Goal: Task Accomplishment & Management: Use online tool/utility

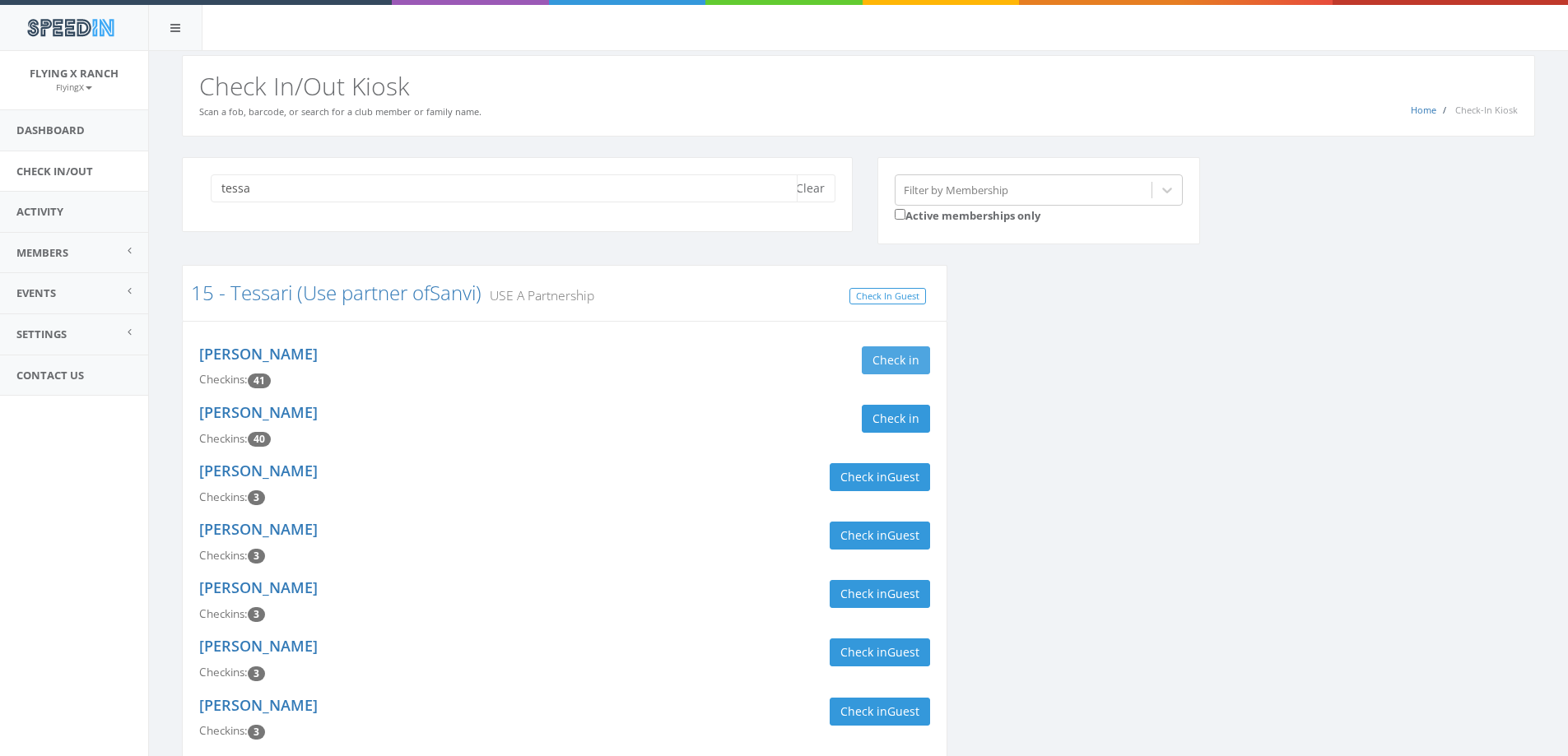
type input "tessa"
click at [883, 355] on button "Check in" at bounding box center [896, 360] width 68 height 28
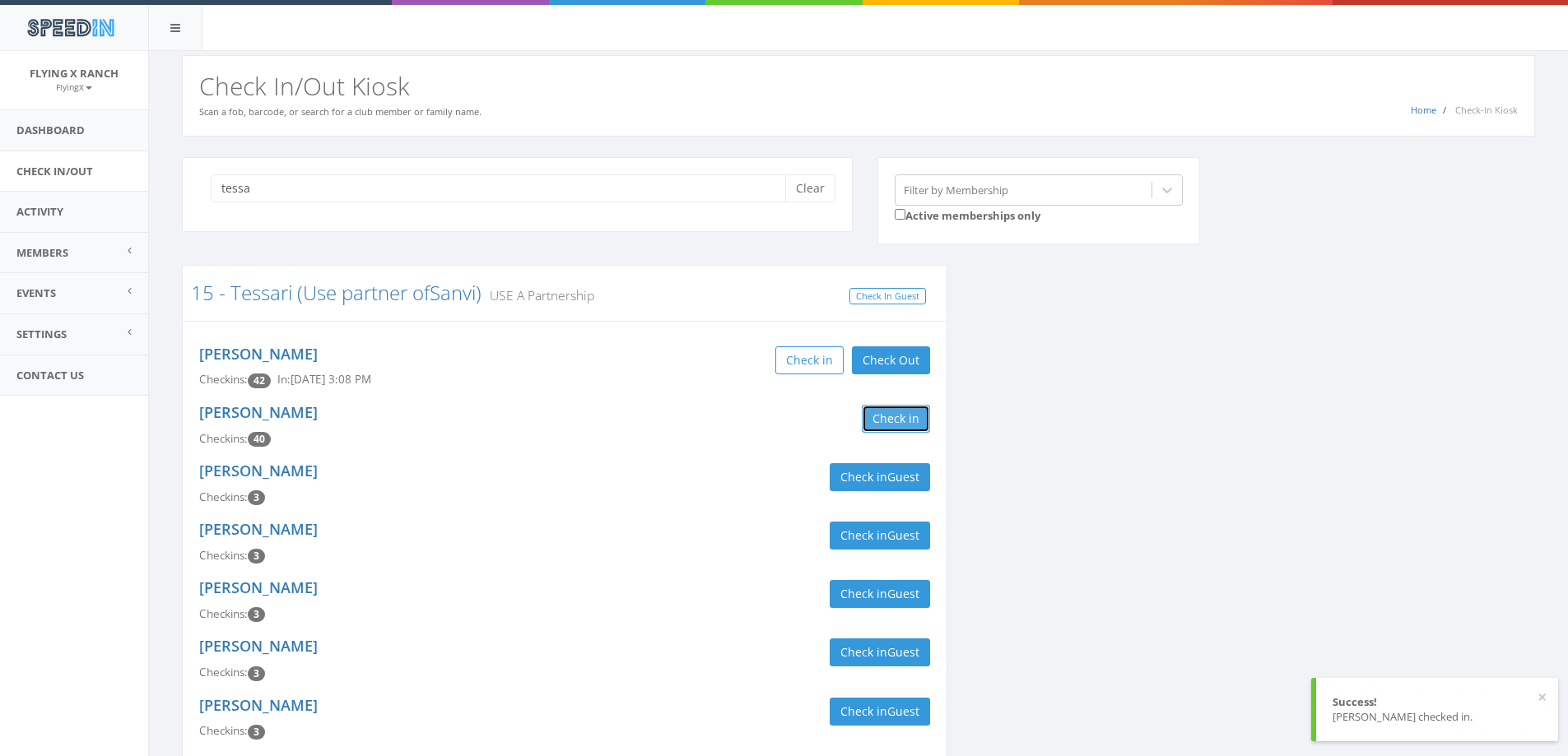
click at [894, 417] on button "Check in" at bounding box center [896, 419] width 68 height 28
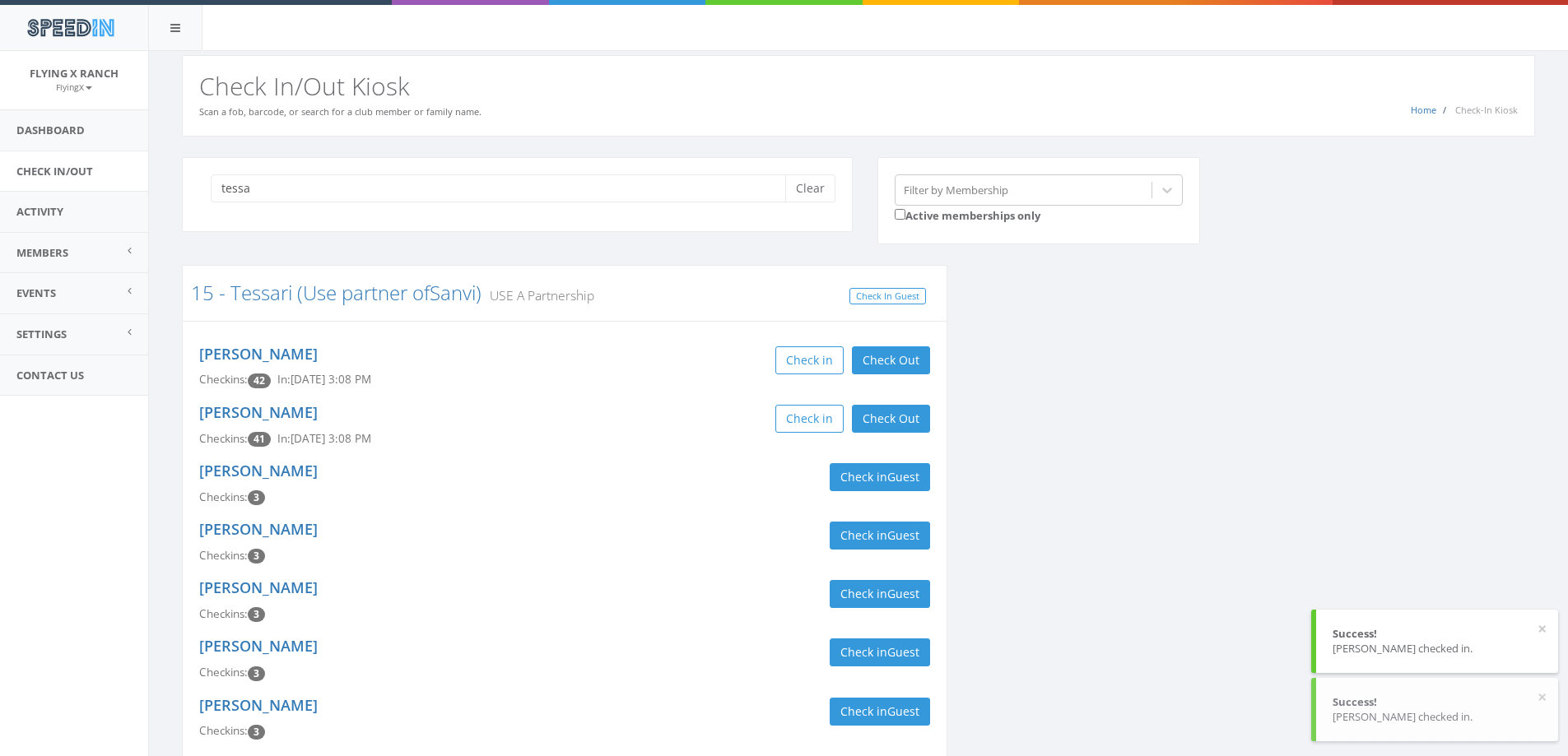
click at [528, 518] on div "Matt Chavez Checkins: 3 Check in Guest" at bounding box center [565, 543] width 756 height 58
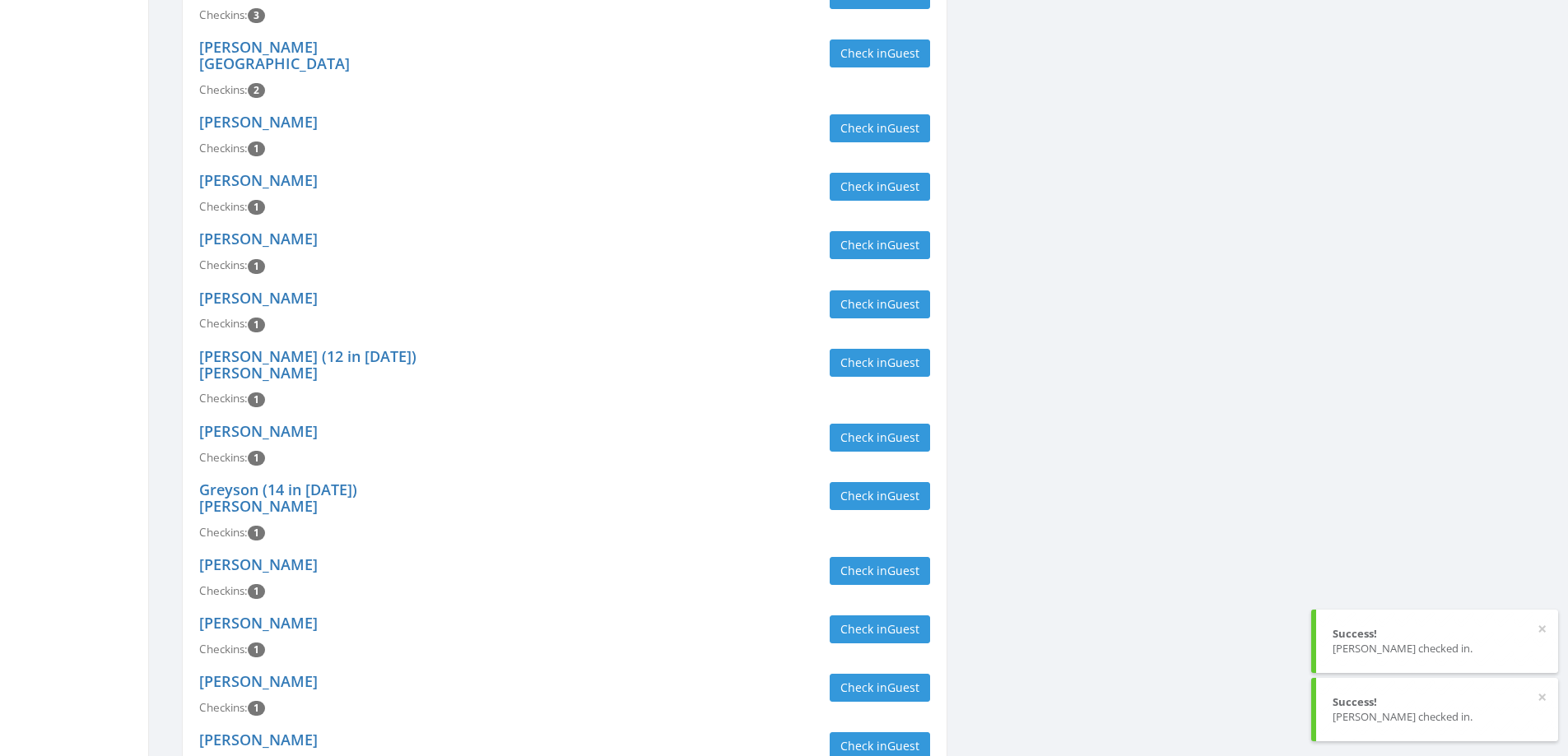
scroll to position [823, 0]
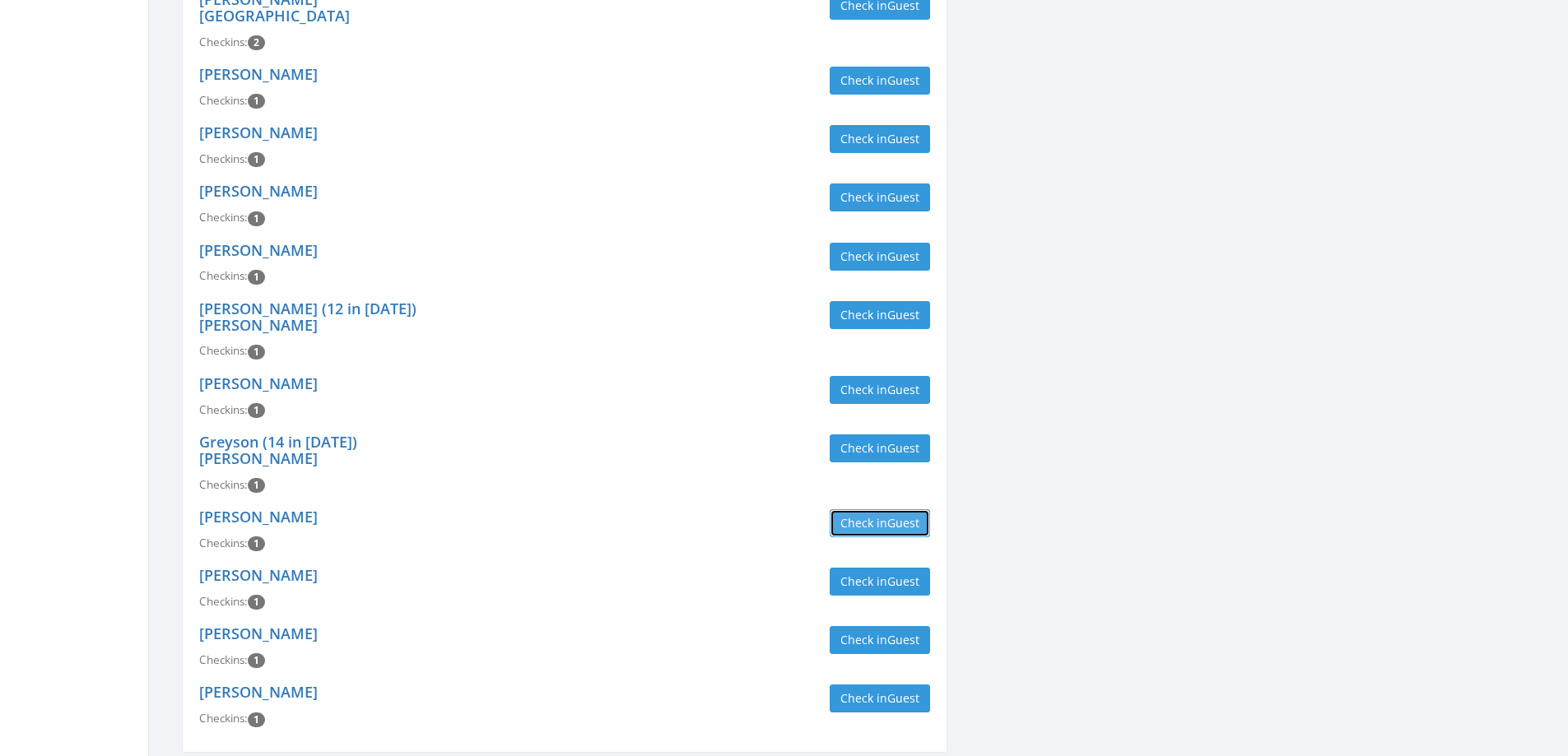
click at [877, 510] on button "Check in Guest" at bounding box center [879, 523] width 100 height 28
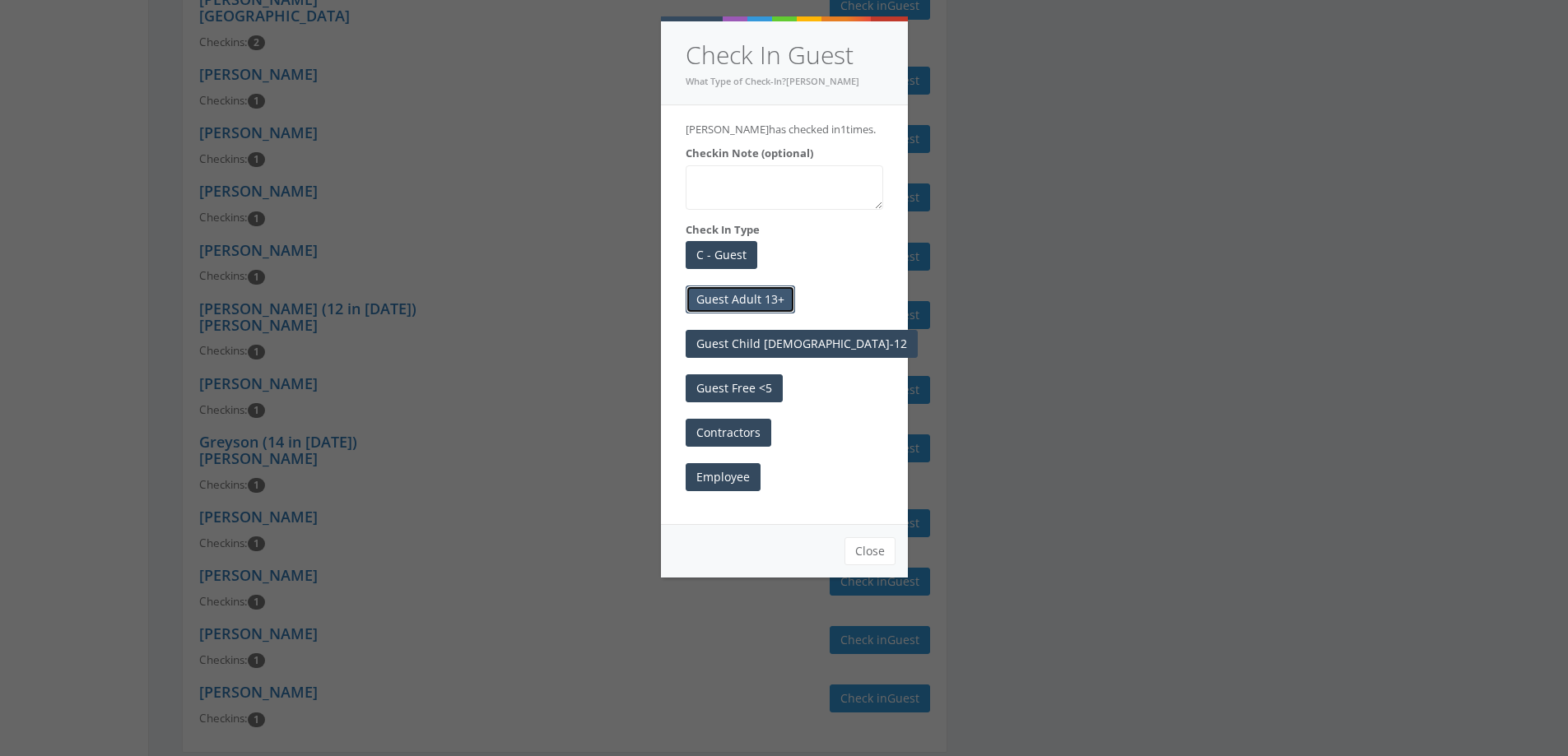
click at [749, 298] on button "Guest Adult 13+" at bounding box center [740, 299] width 109 height 28
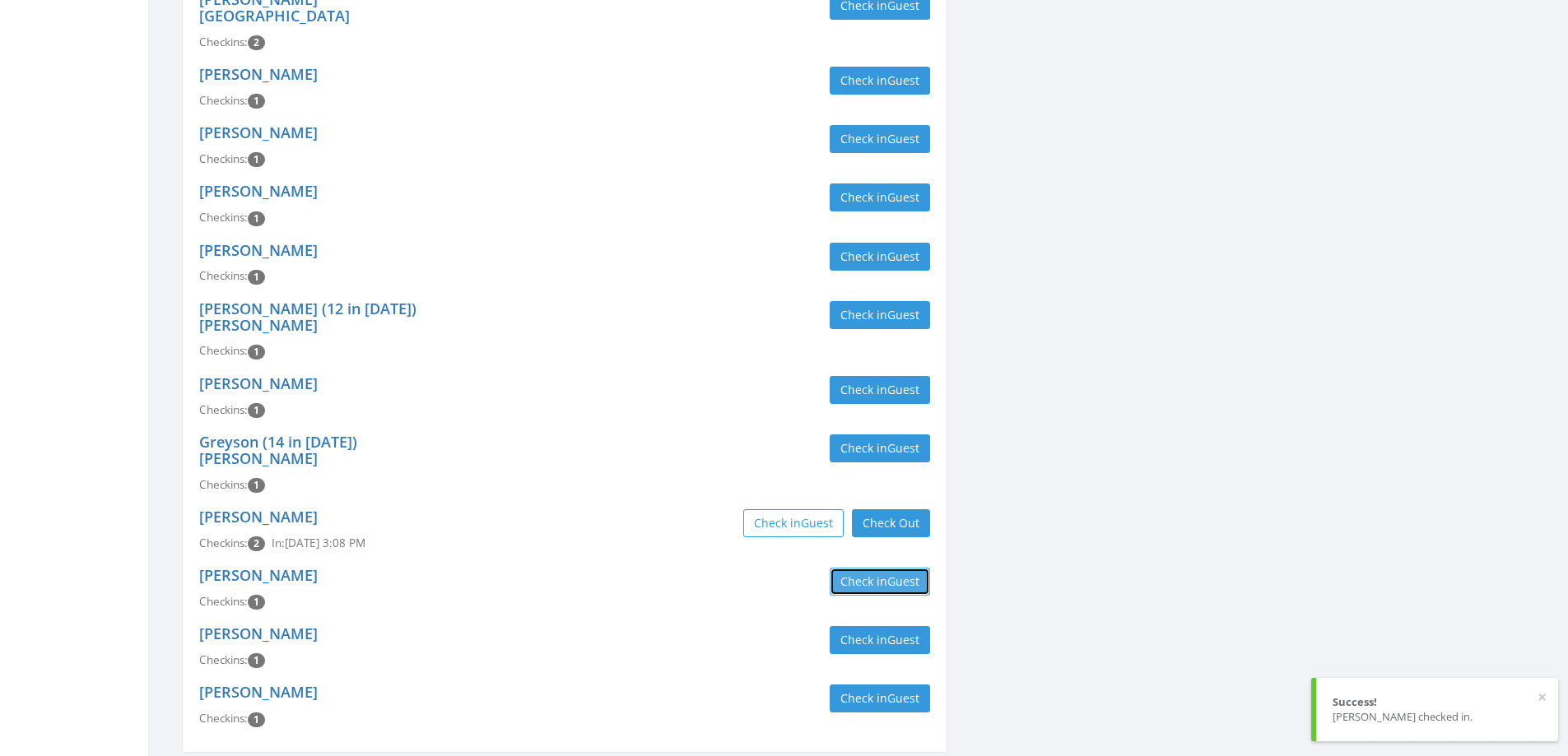
click at [883, 568] on button "Check in Guest" at bounding box center [879, 582] width 100 height 28
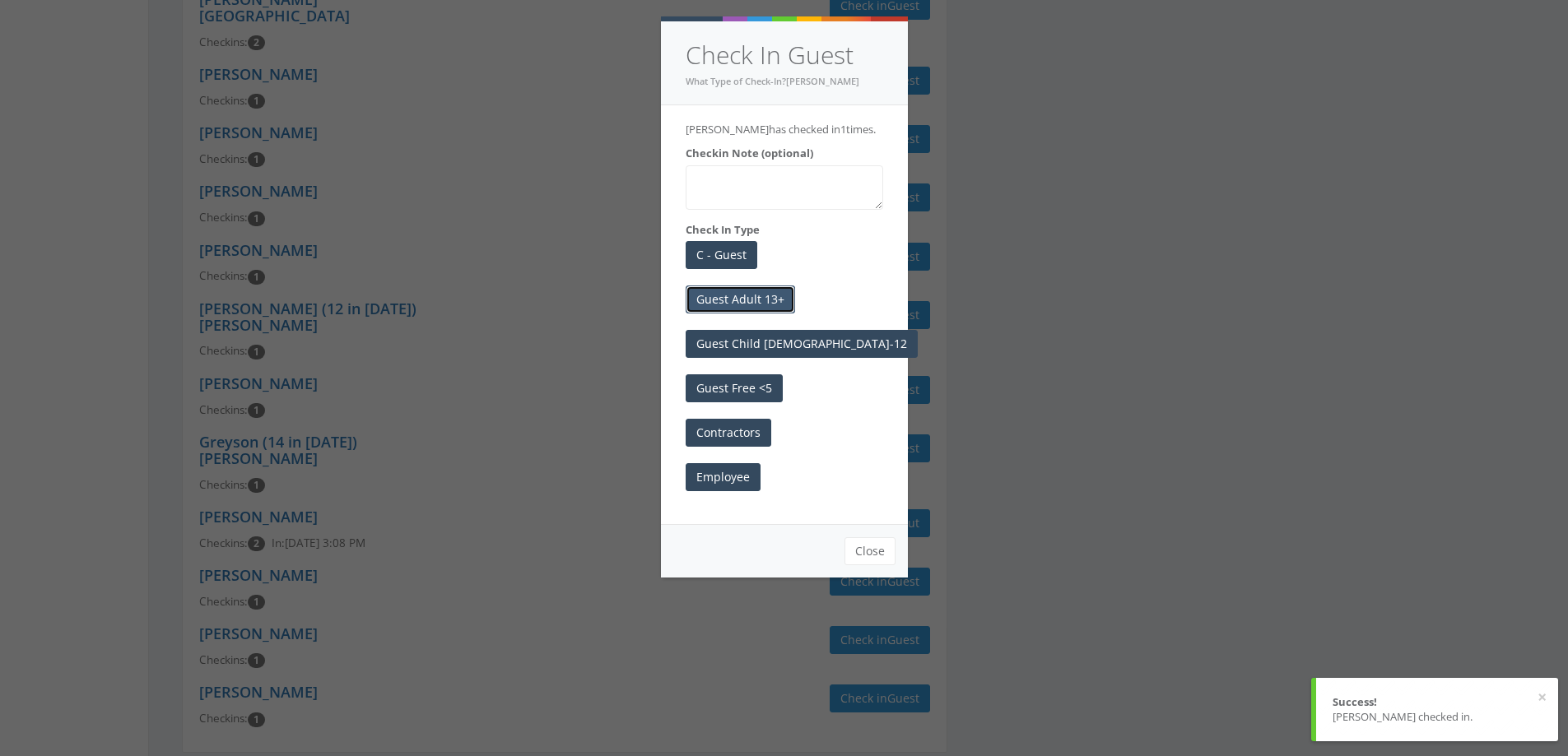
click at [779, 294] on button "Guest Adult 13+" at bounding box center [740, 299] width 109 height 28
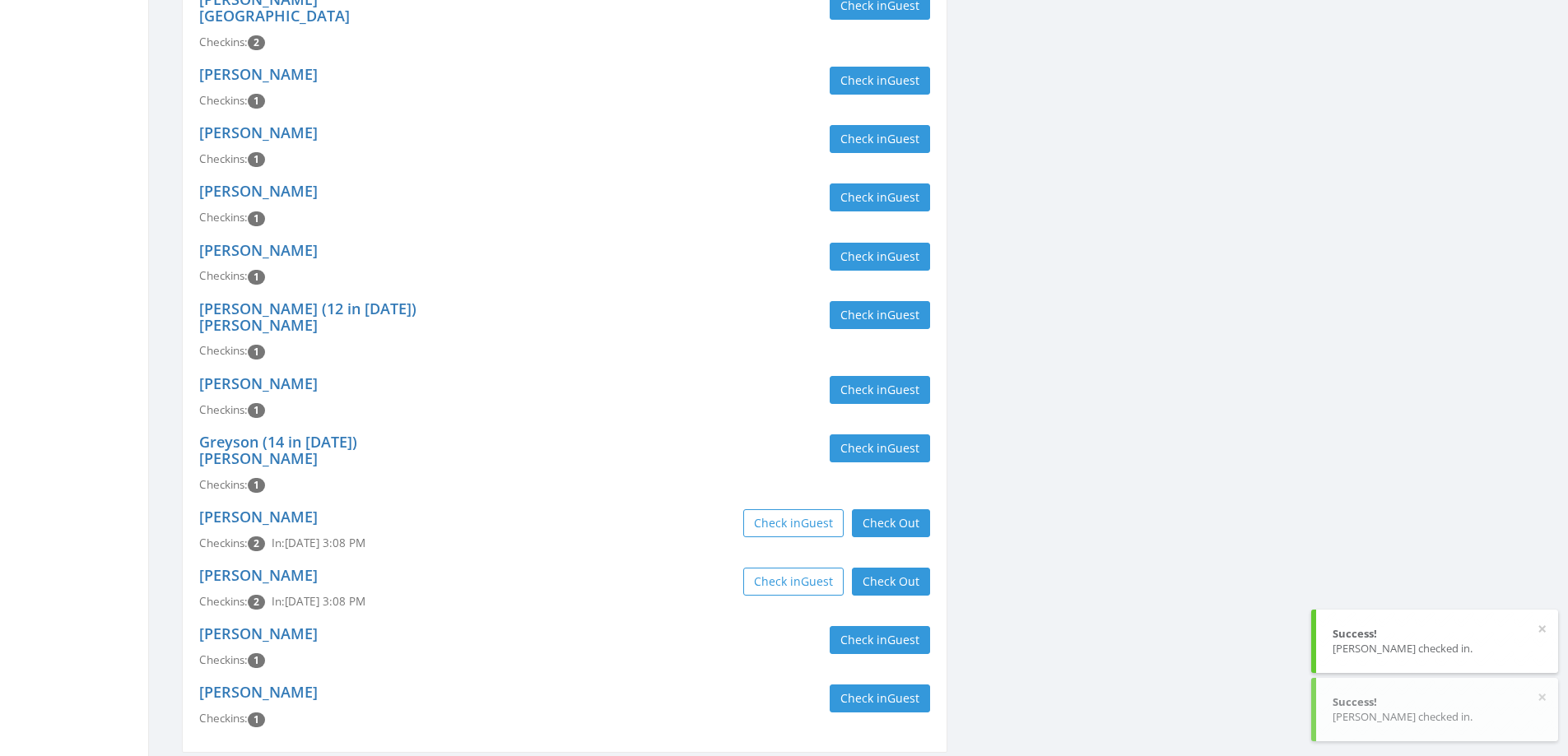
click at [616, 432] on div "Greyson (14 in 2023) McCroskey Checkins: 1 Check in Guest" at bounding box center [565, 464] width 756 height 75
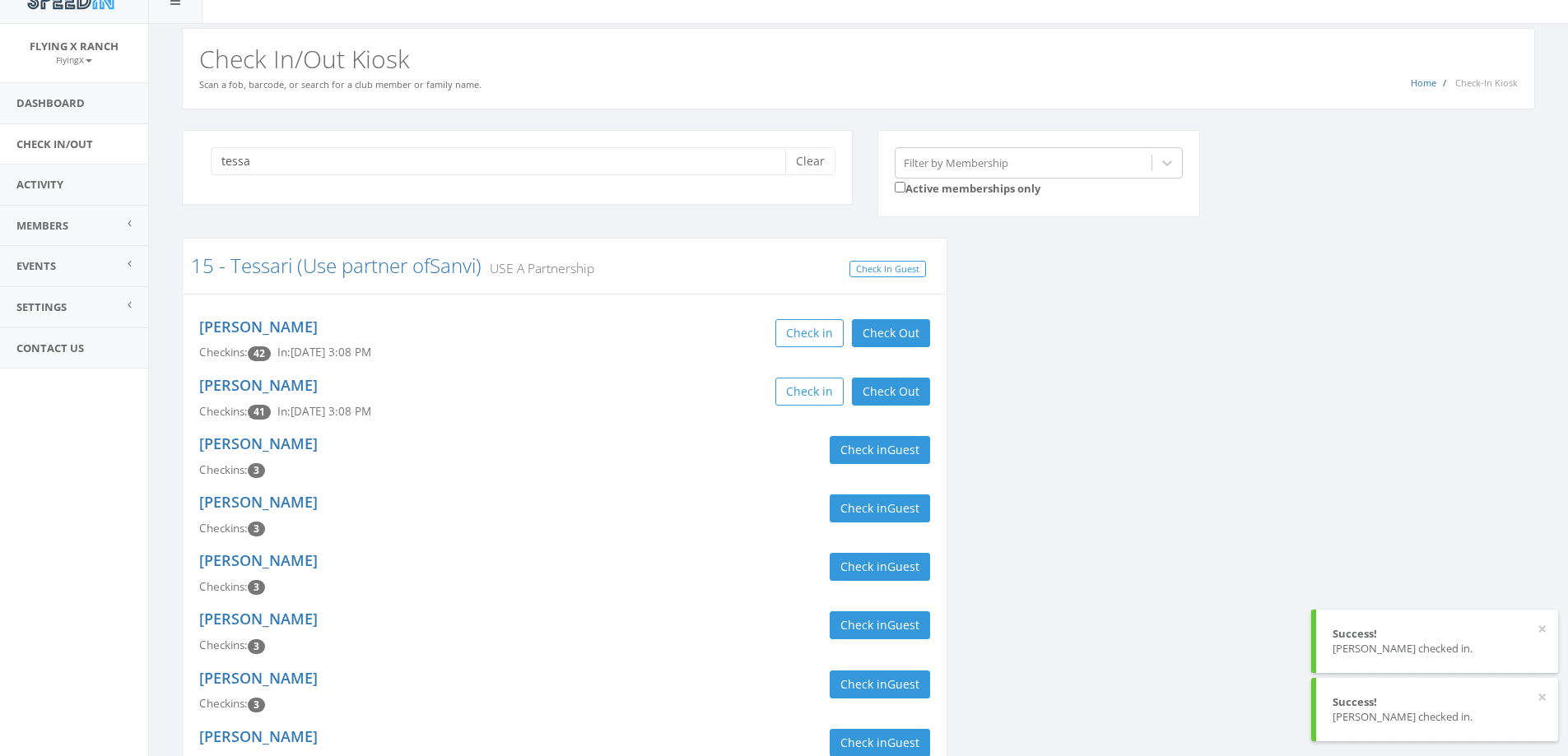
scroll to position [0, 0]
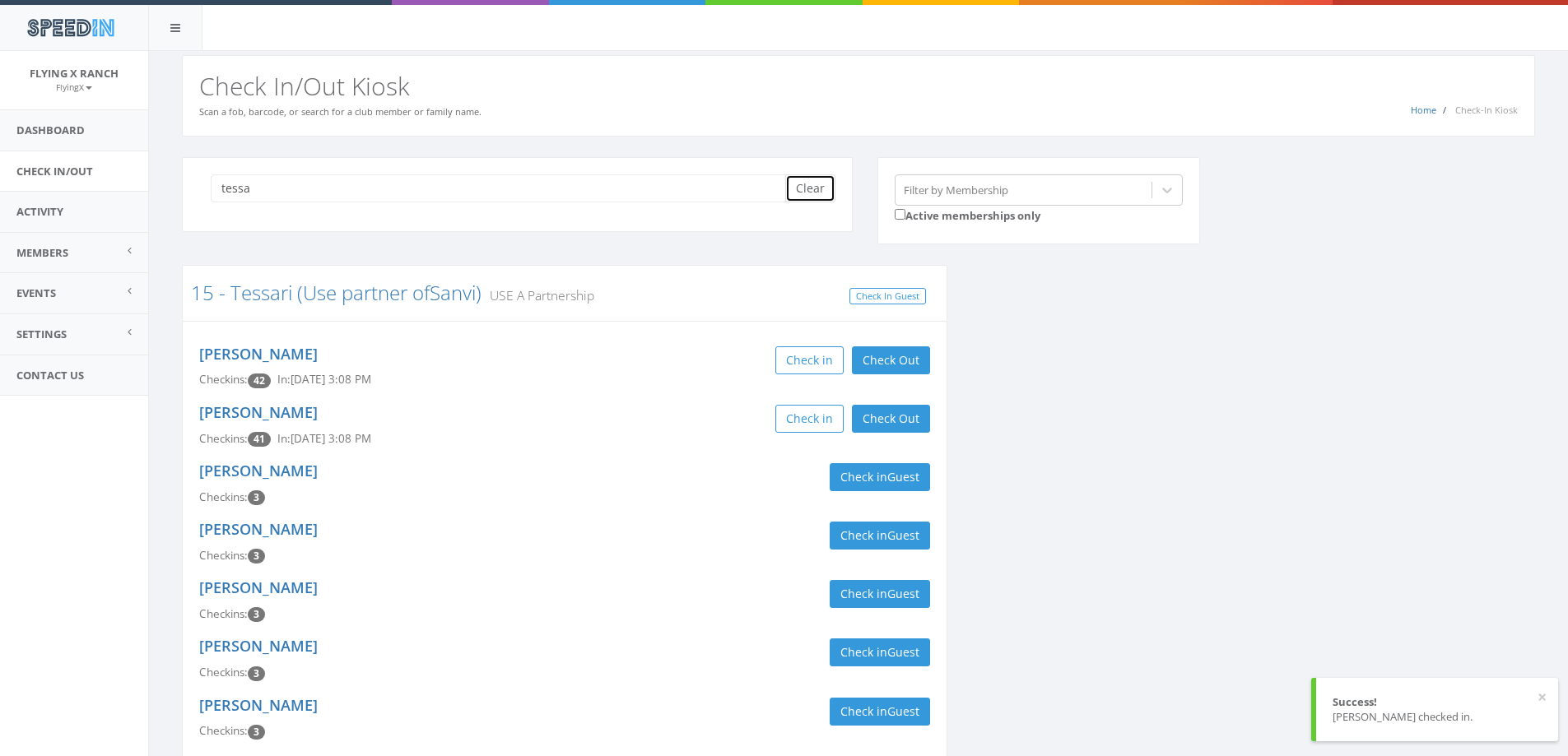
click at [800, 194] on button "Clear" at bounding box center [810, 188] width 51 height 28
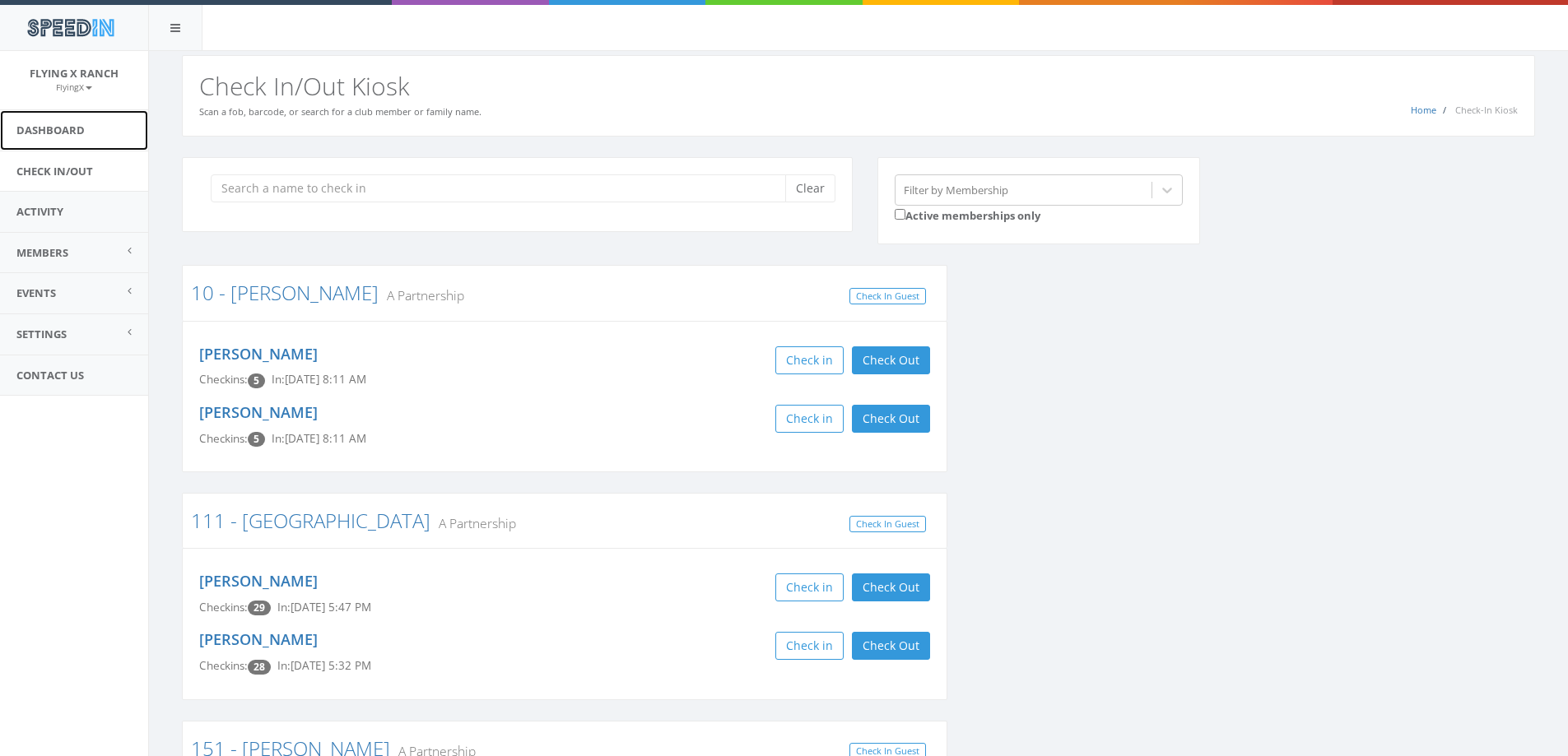
click at [39, 130] on link "Dashboard" at bounding box center [74, 130] width 148 height 40
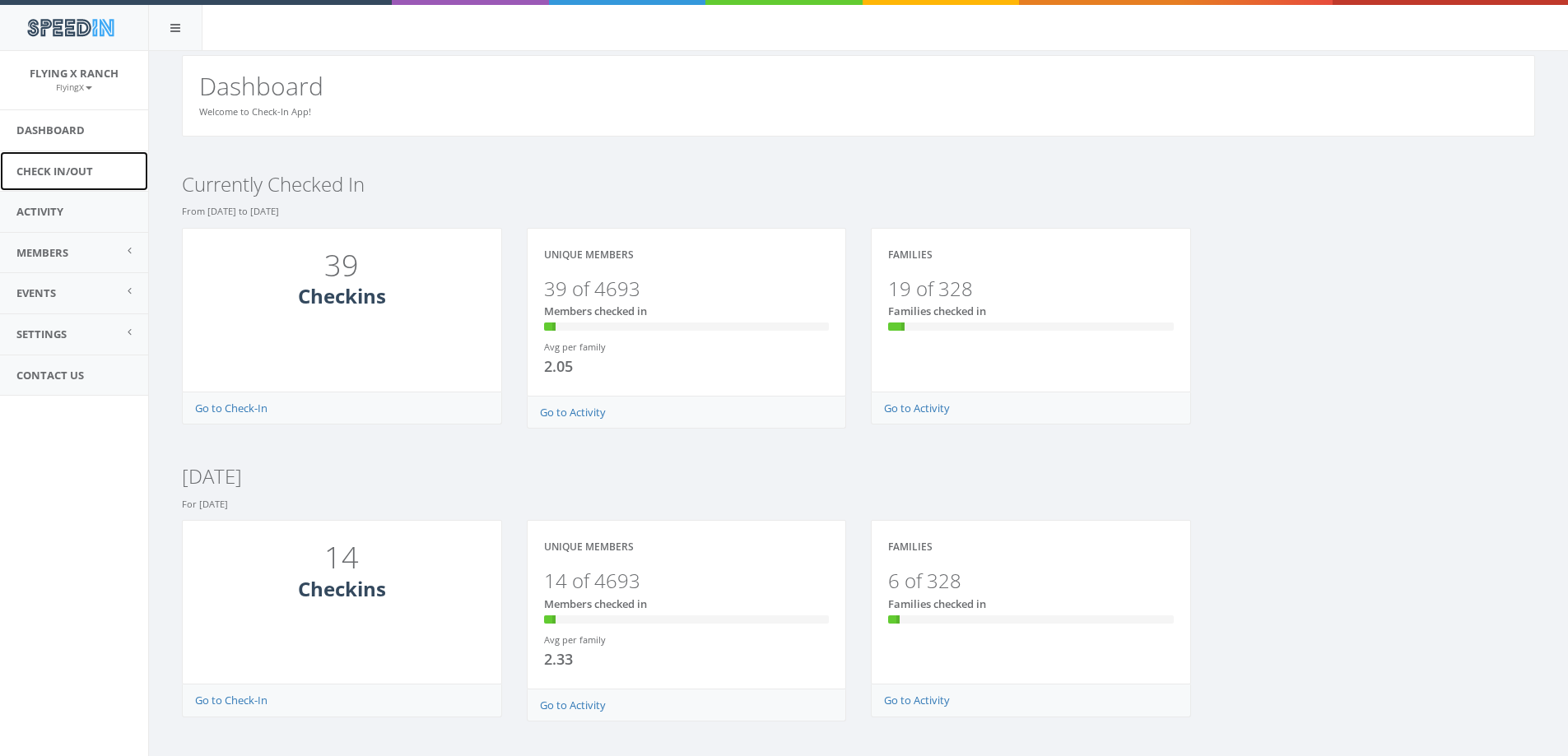
click at [40, 171] on link "Check In/Out" at bounding box center [74, 170] width 148 height 40
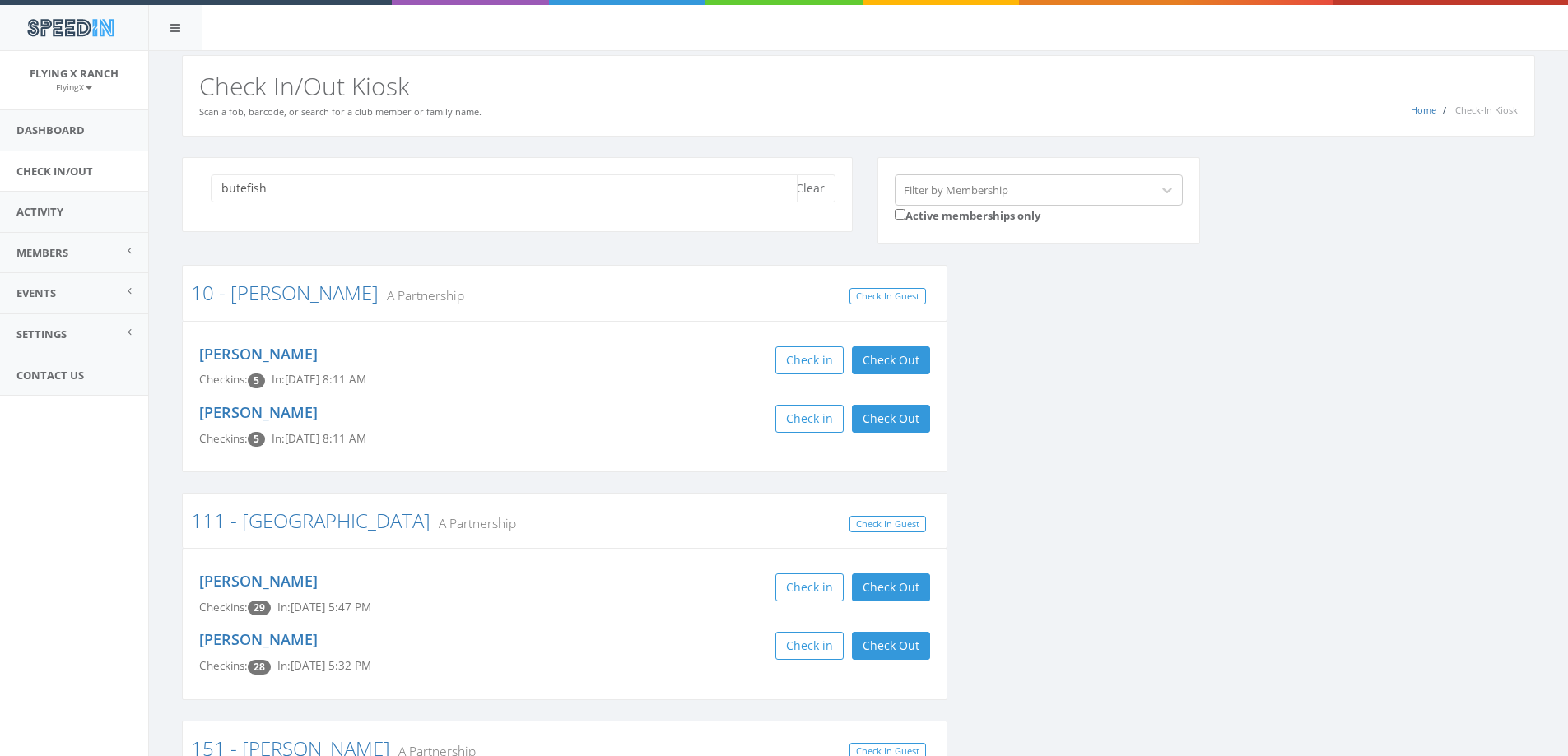
type input "butefish"
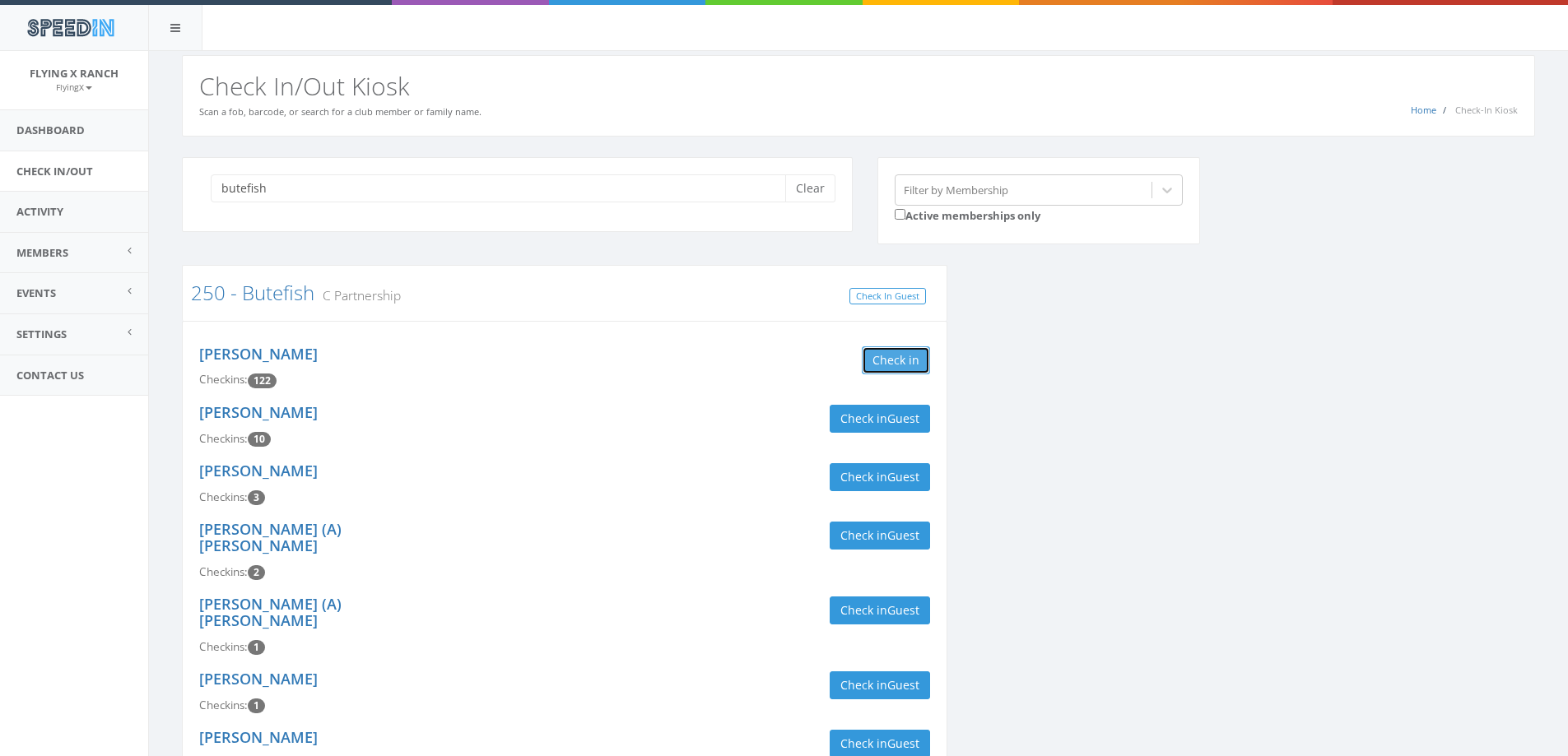
click at [894, 364] on button "Check in" at bounding box center [896, 360] width 68 height 28
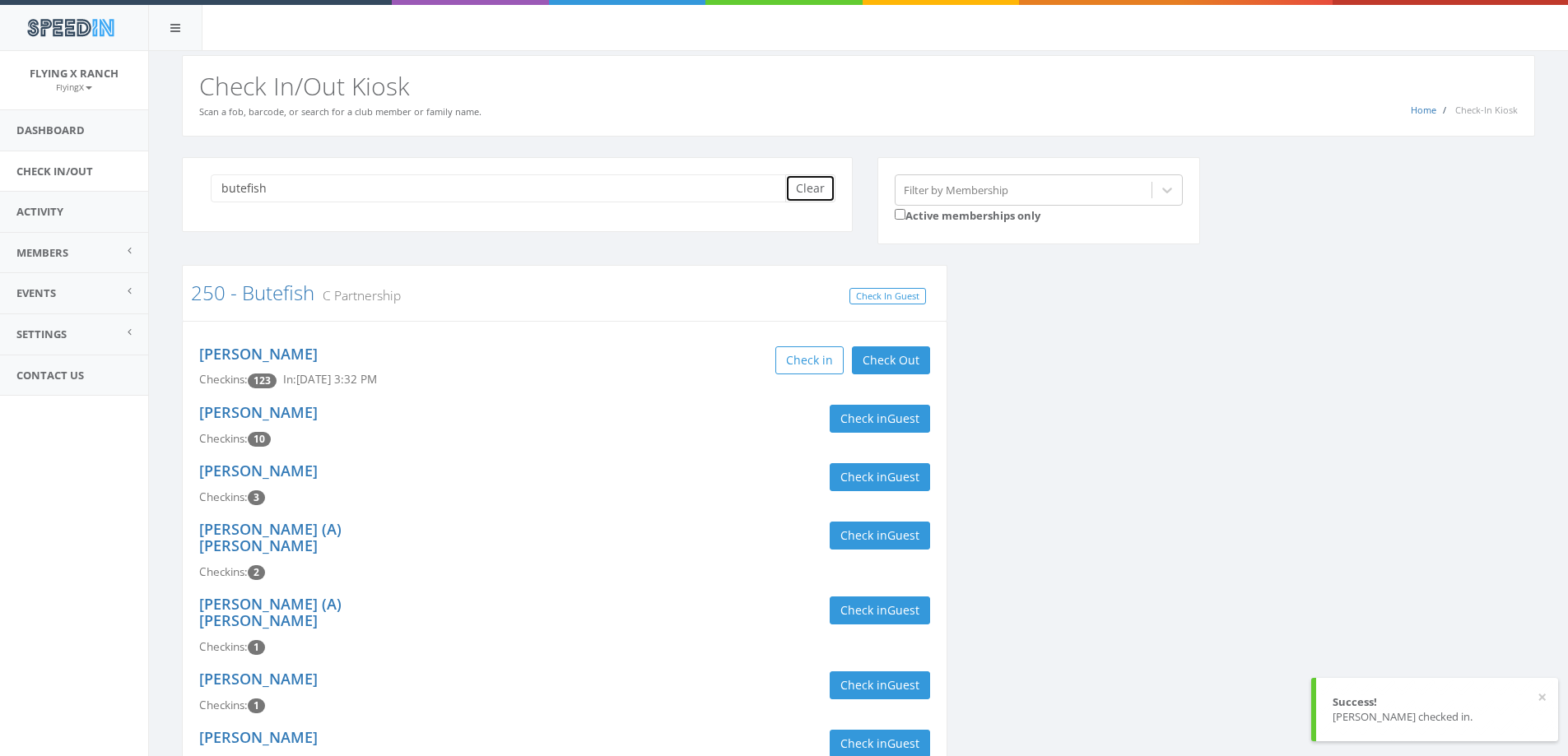
click at [812, 192] on button "Clear" at bounding box center [810, 188] width 51 height 28
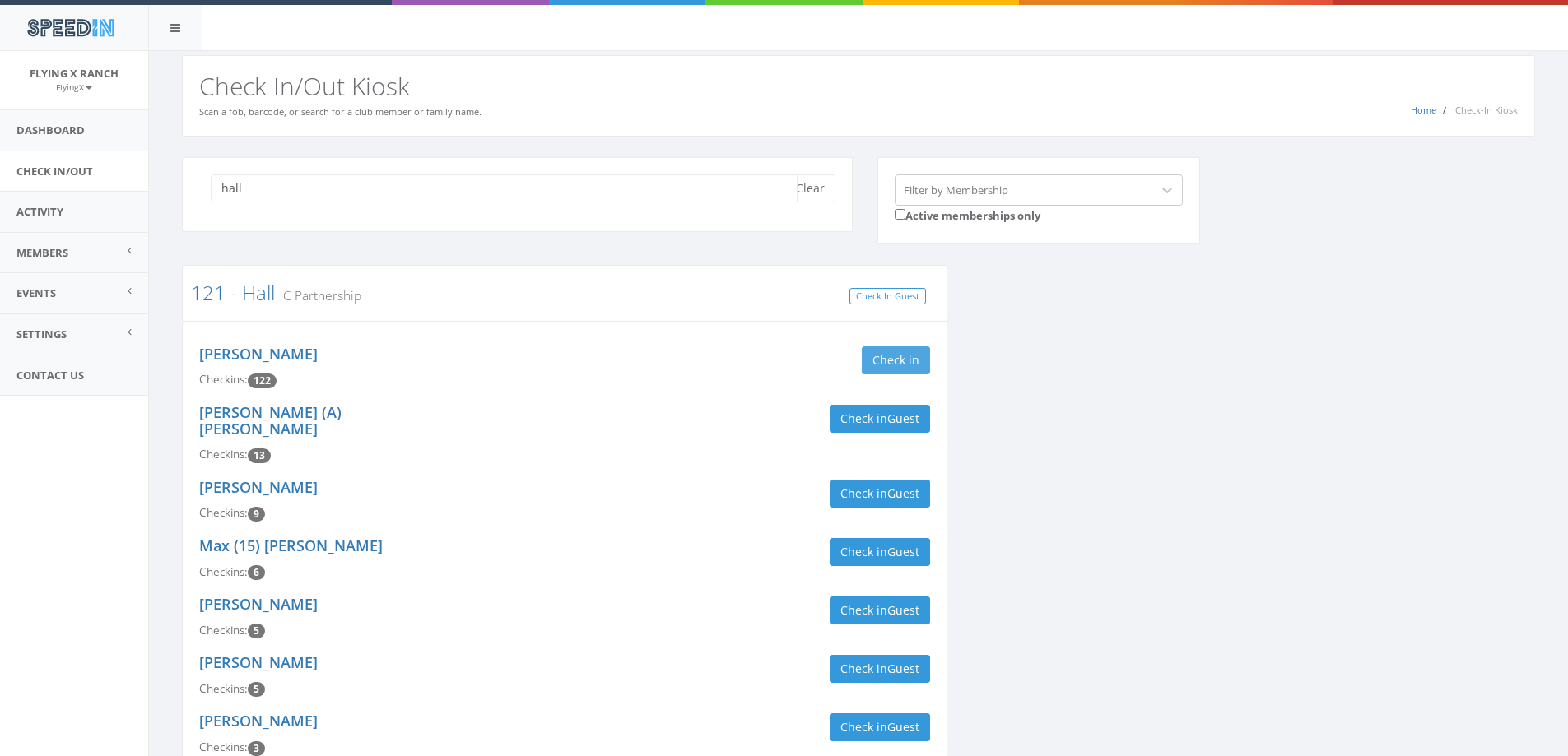
type input "hall"
click at [912, 363] on button "Check in" at bounding box center [896, 360] width 68 height 28
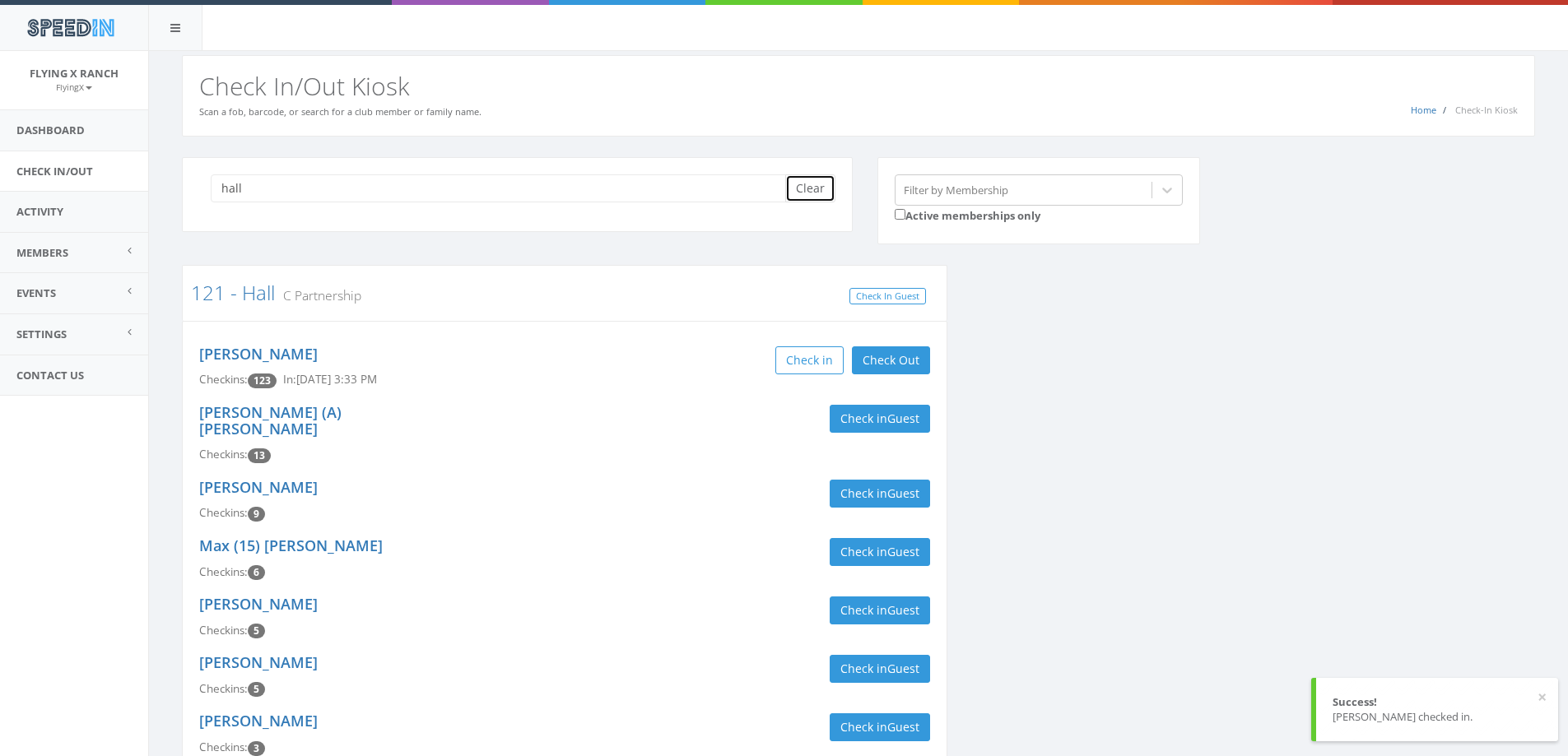
click at [799, 188] on button "Clear" at bounding box center [810, 188] width 51 height 28
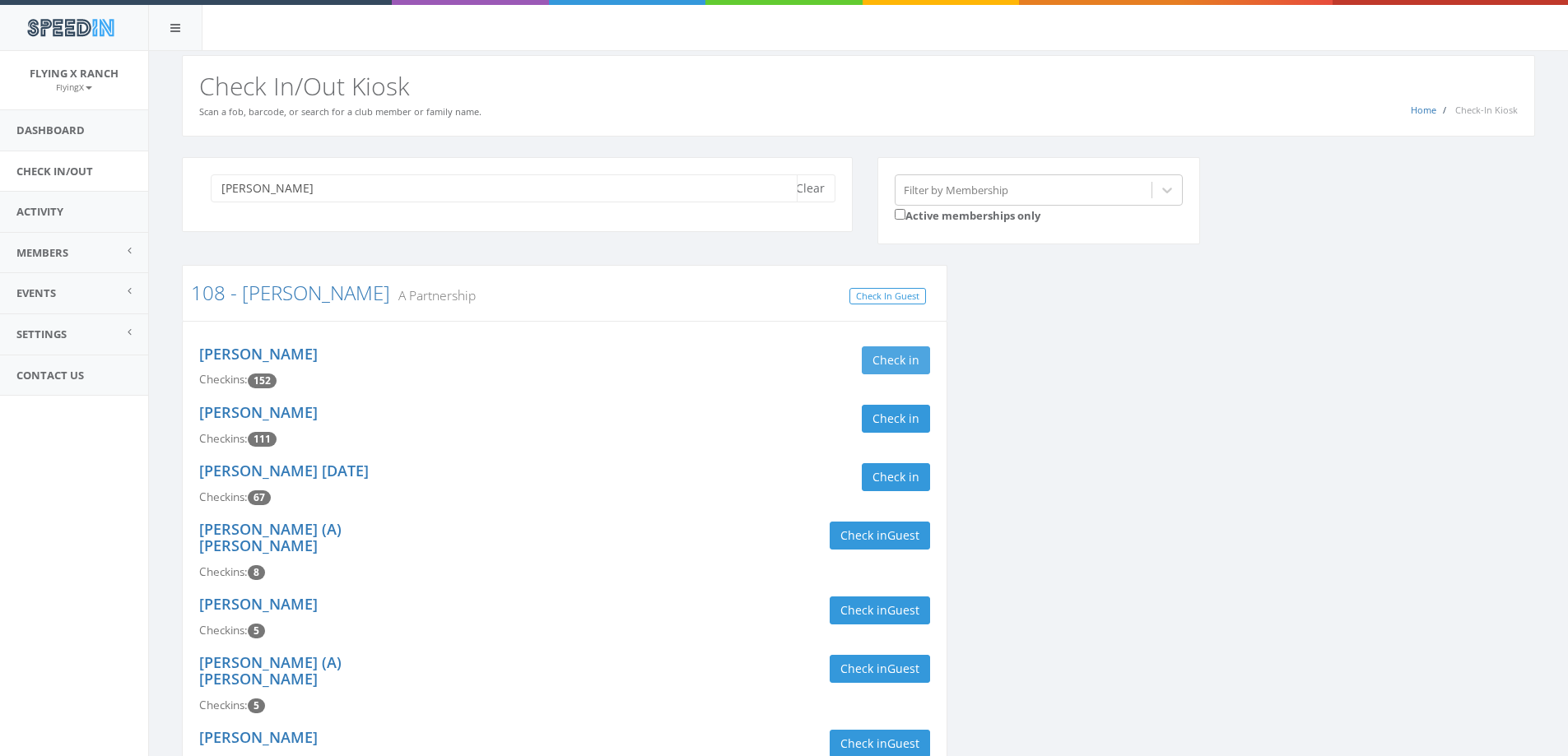
type input "[PERSON_NAME]"
click at [882, 349] on button "Check in" at bounding box center [896, 360] width 68 height 28
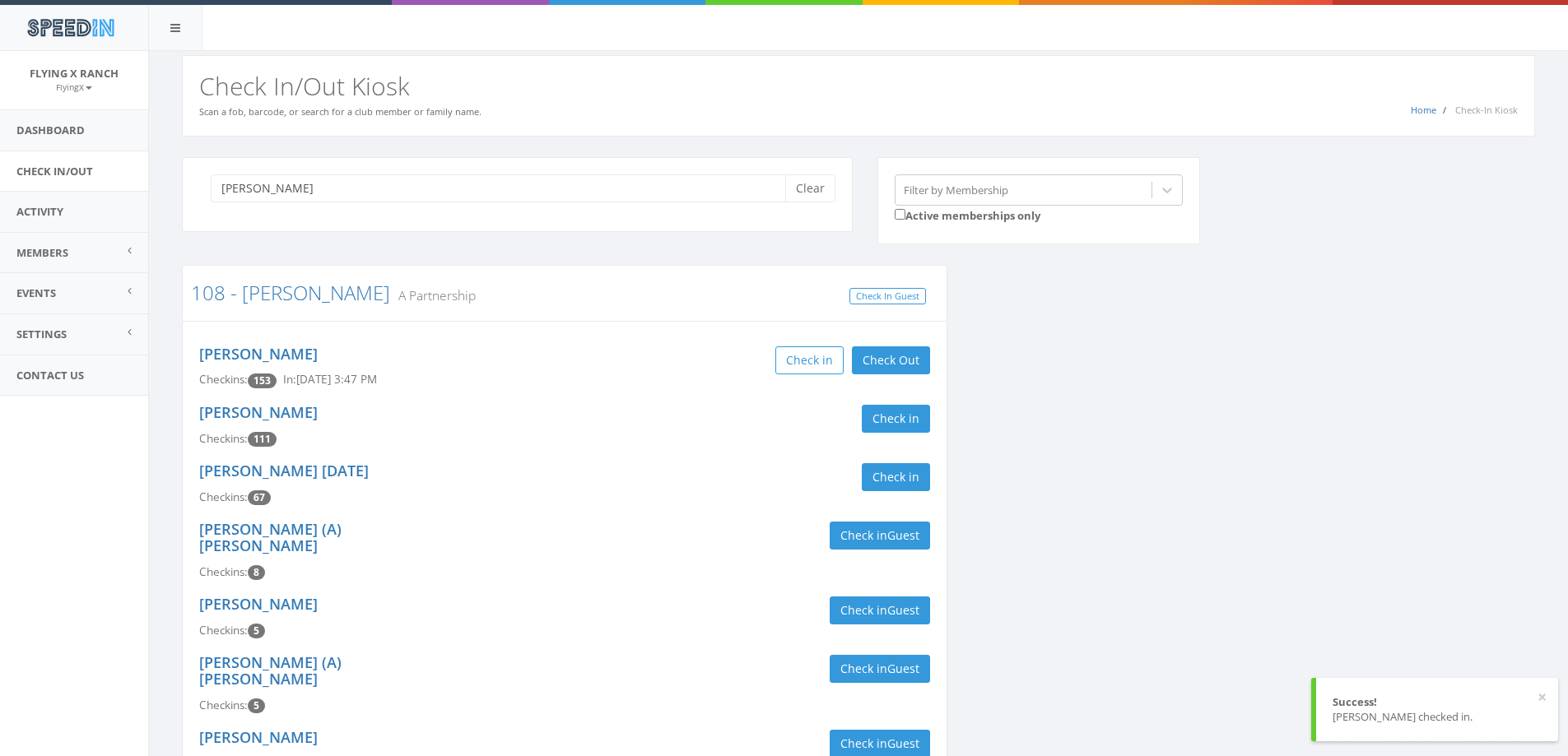
click at [617, 378] on div "[PERSON_NAME] Checkins: 153 In: [DATE] 3:47 PM Check in Check Out Check Out" at bounding box center [565, 367] width 756 height 58
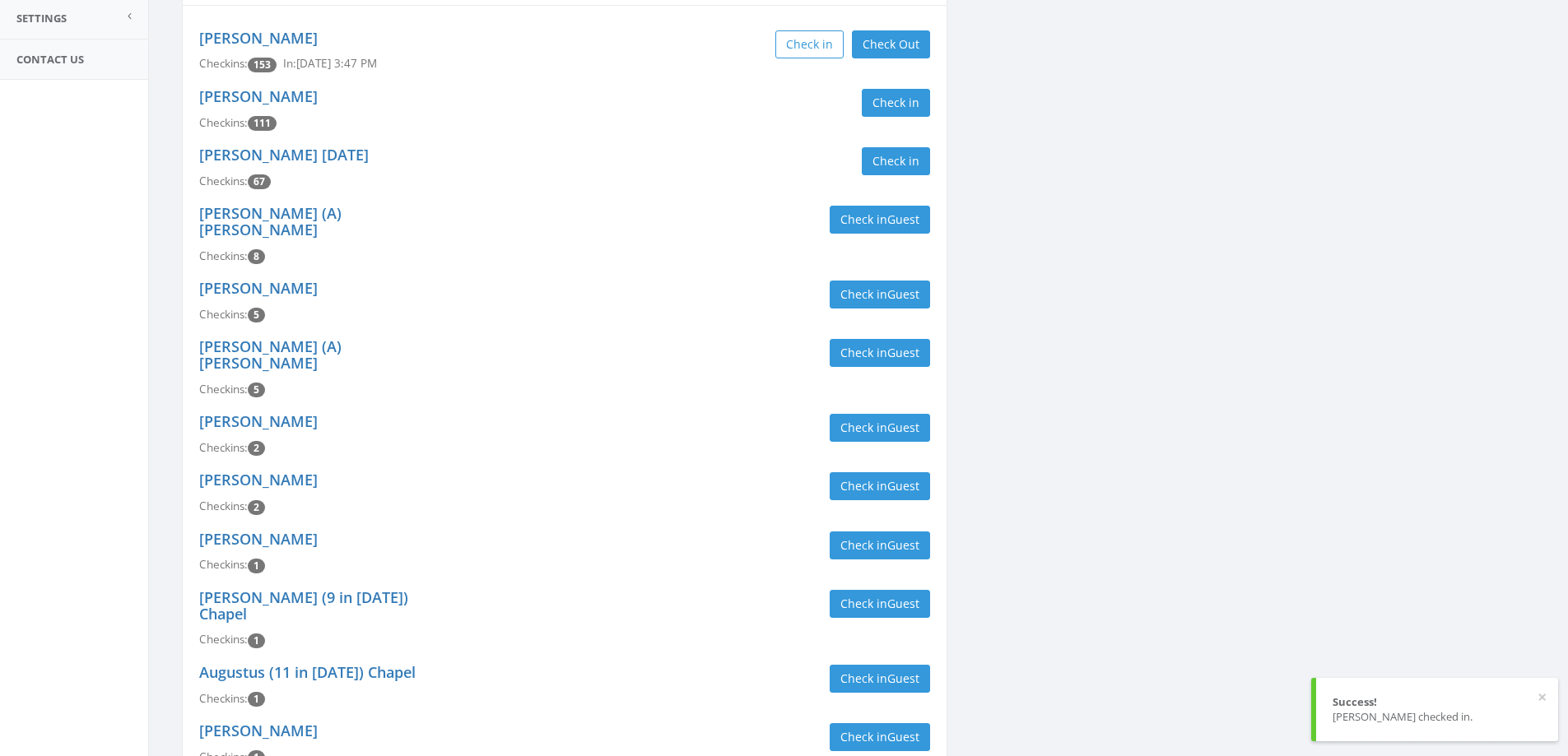
scroll to position [329, 0]
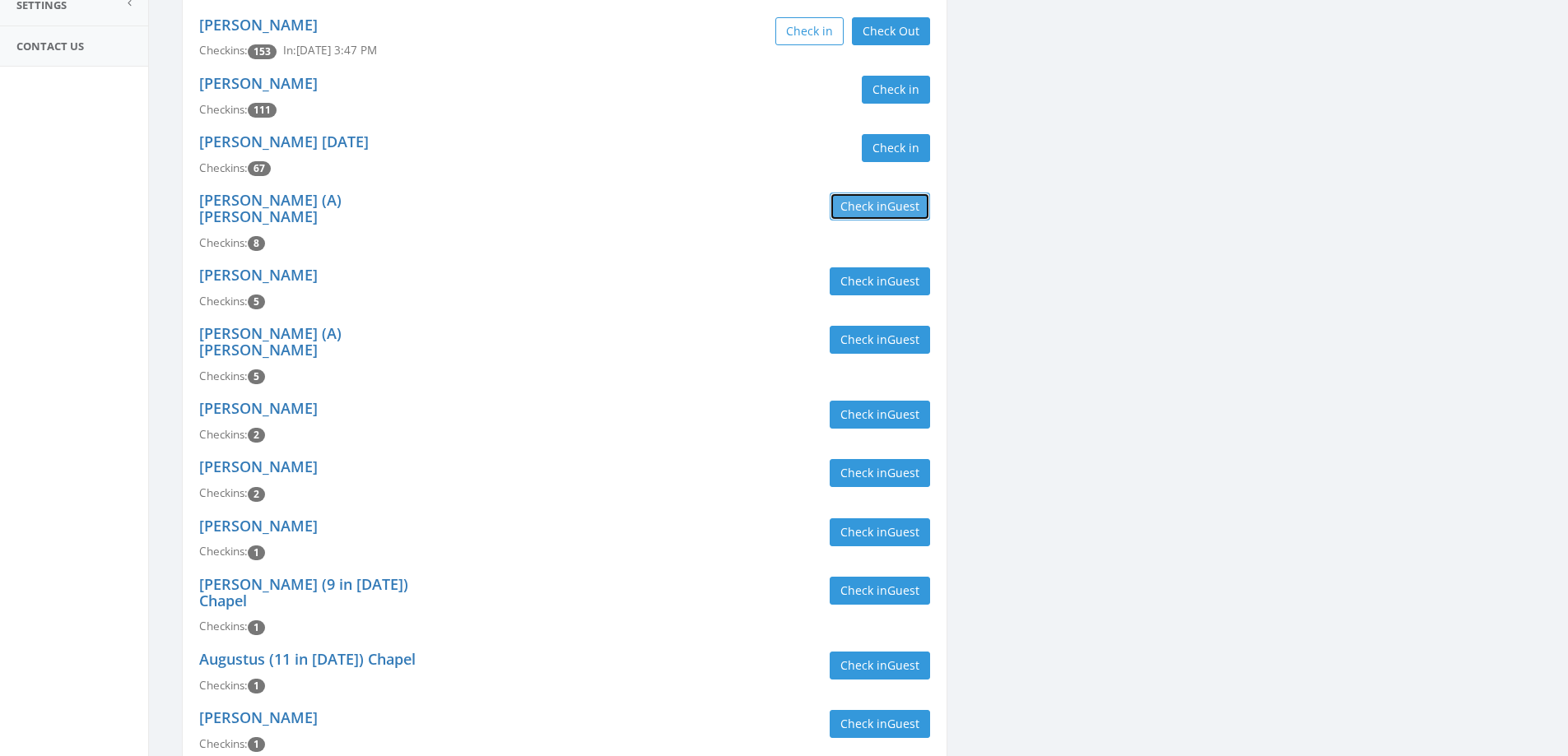
click at [881, 199] on button "Check in Guest" at bounding box center [879, 207] width 100 height 28
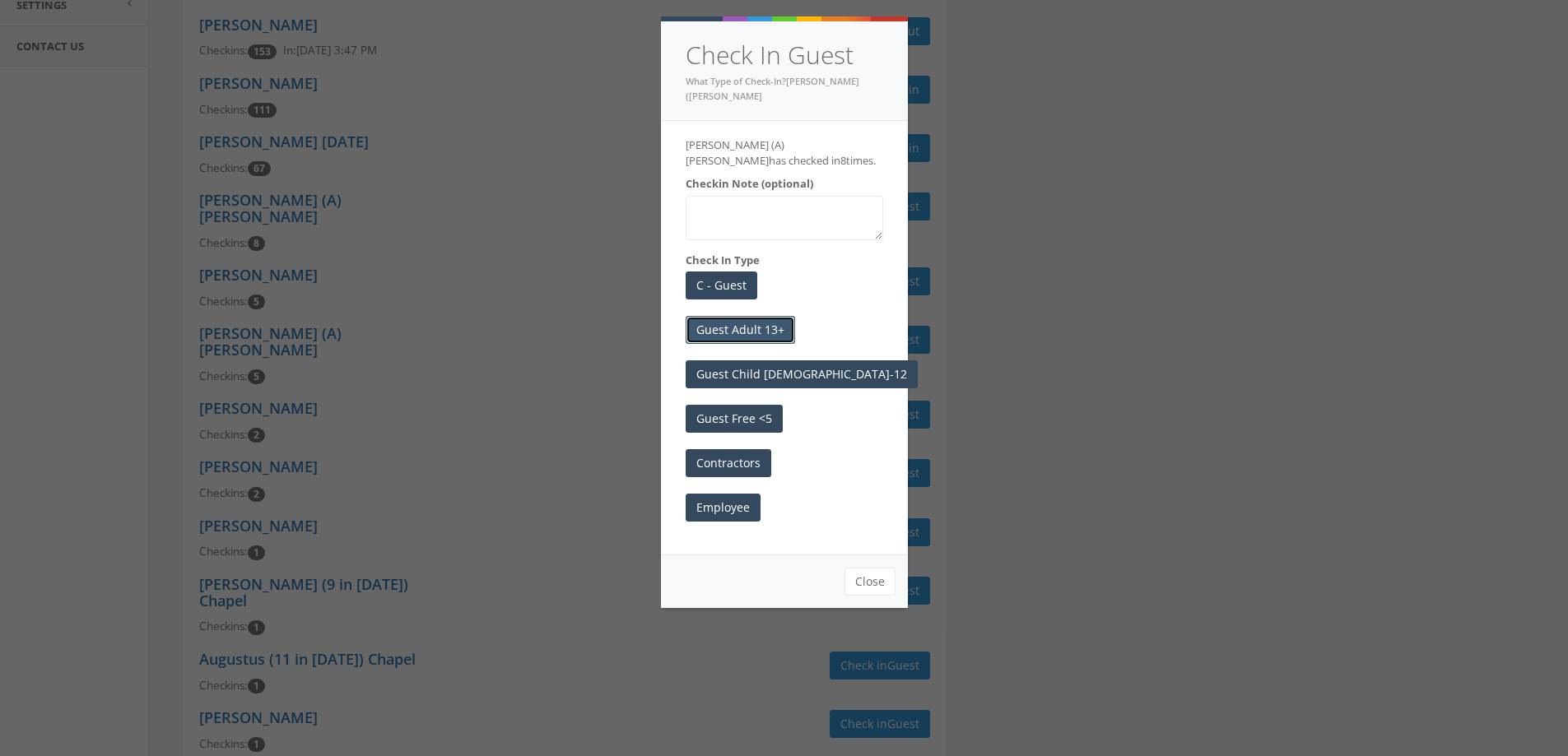
click at [723, 320] on button "Guest Adult 13+" at bounding box center [740, 329] width 109 height 28
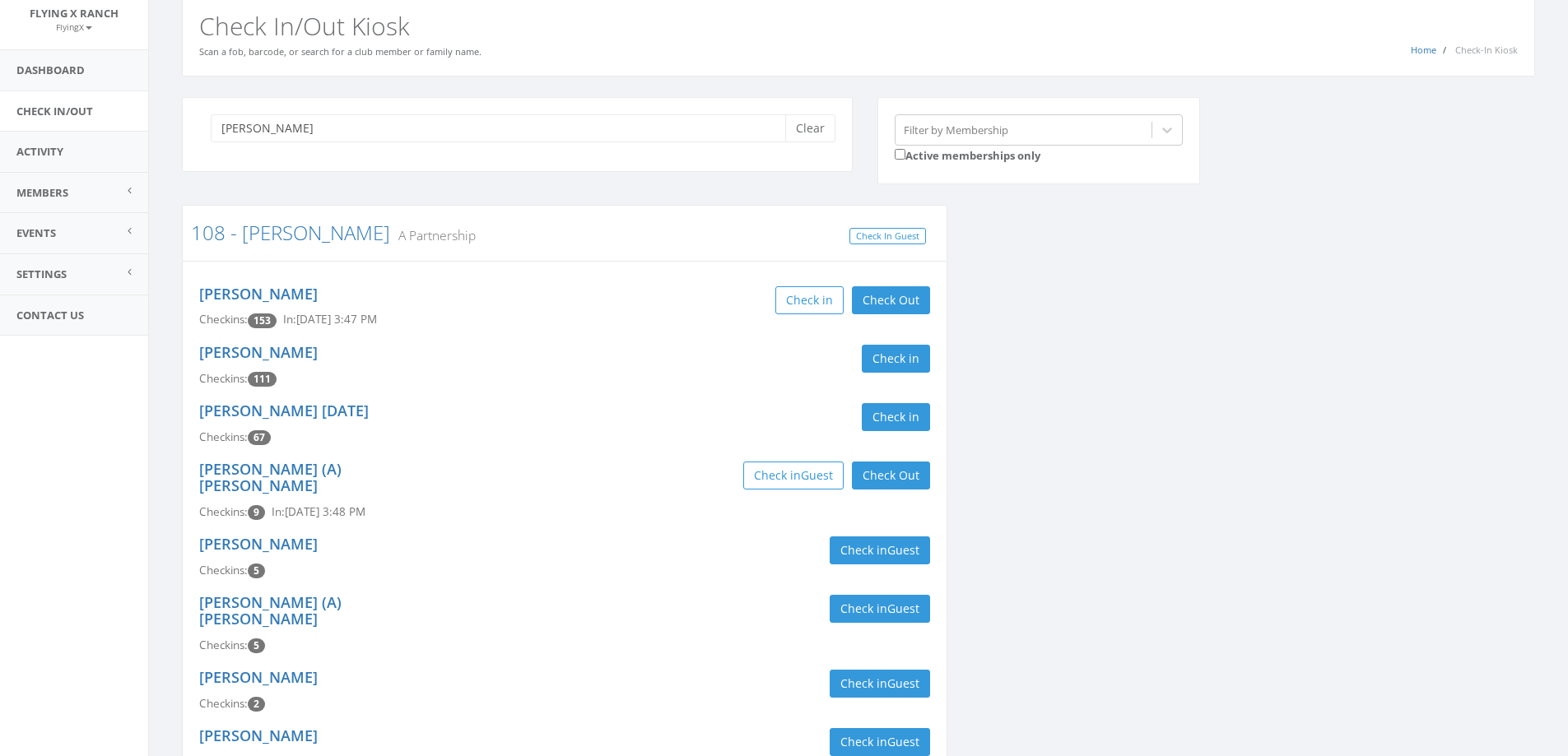
scroll to position [0, 0]
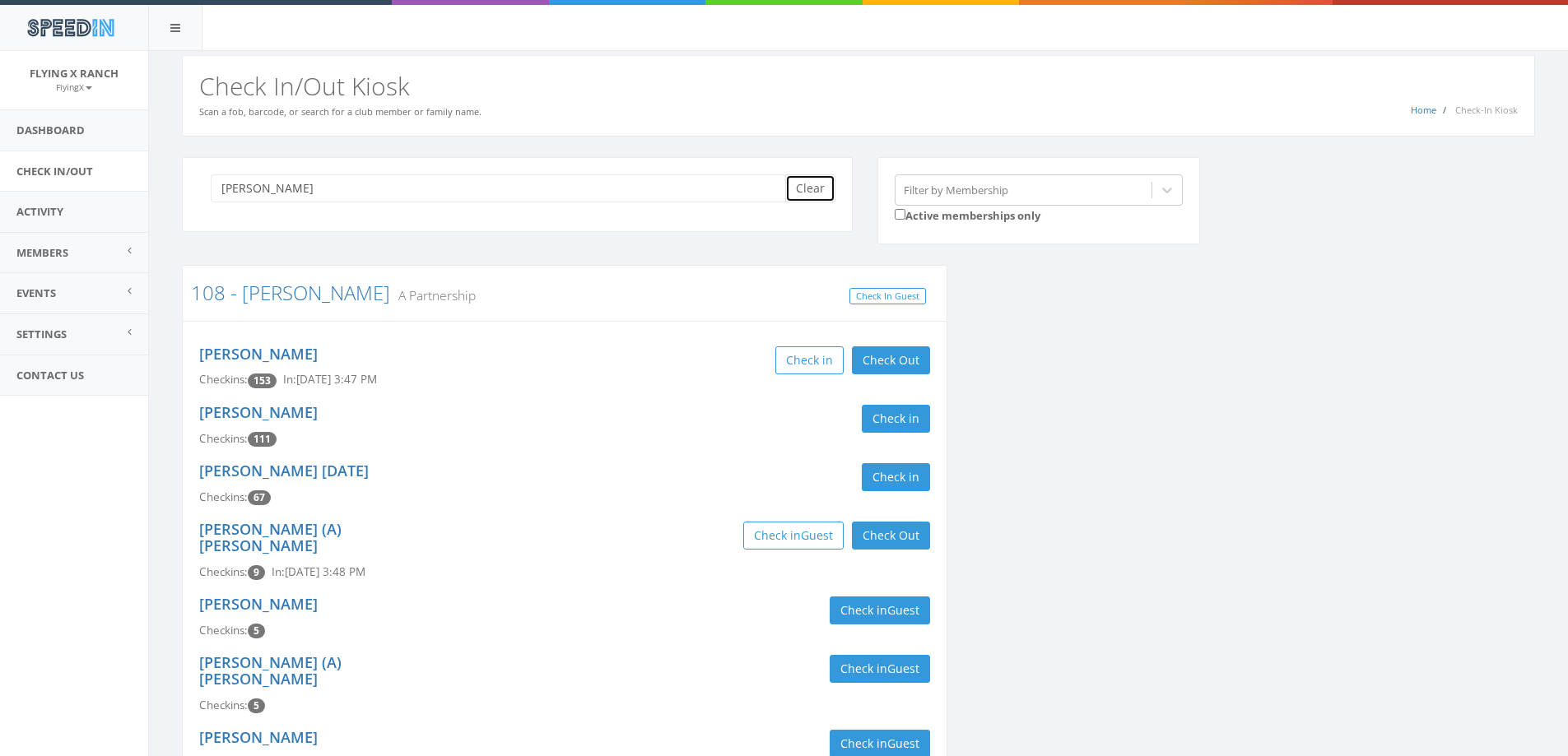
click at [801, 196] on button "Clear" at bounding box center [810, 188] width 51 height 28
